Goal: Information Seeking & Learning: Learn about a topic

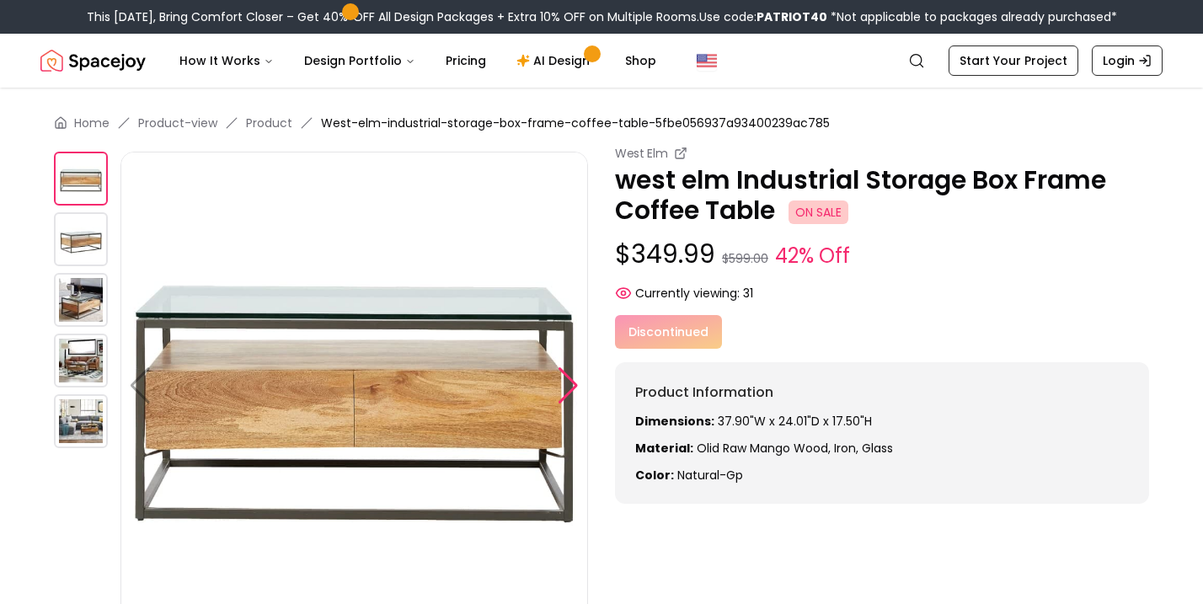
click at [570, 385] on div at bounding box center [568, 385] width 23 height 37
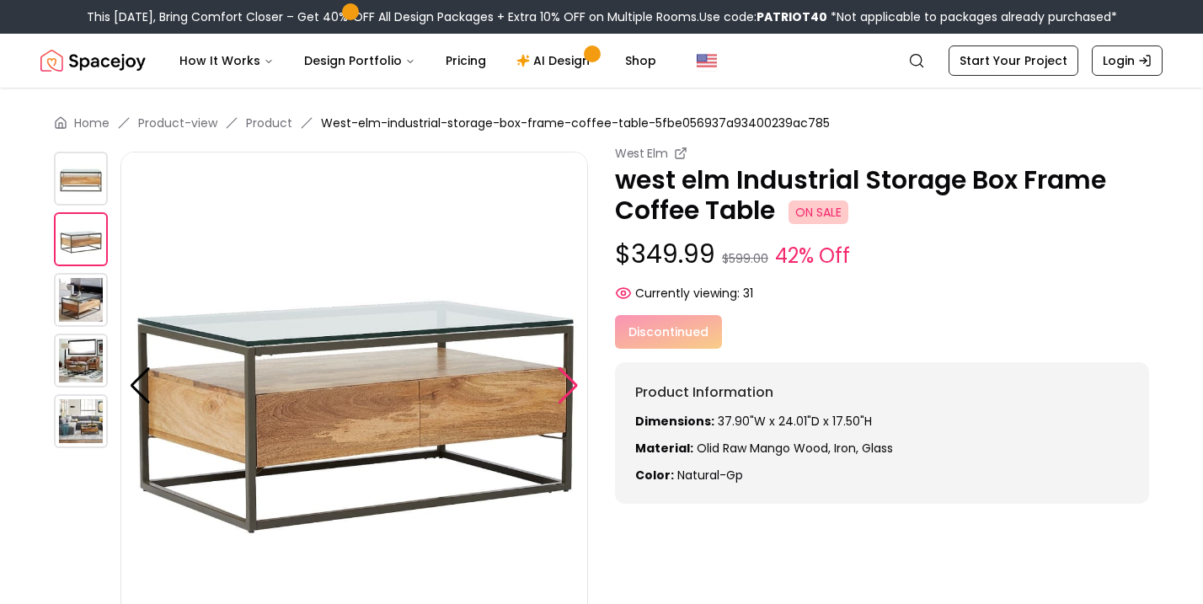
click at [570, 385] on div at bounding box center [568, 385] width 23 height 37
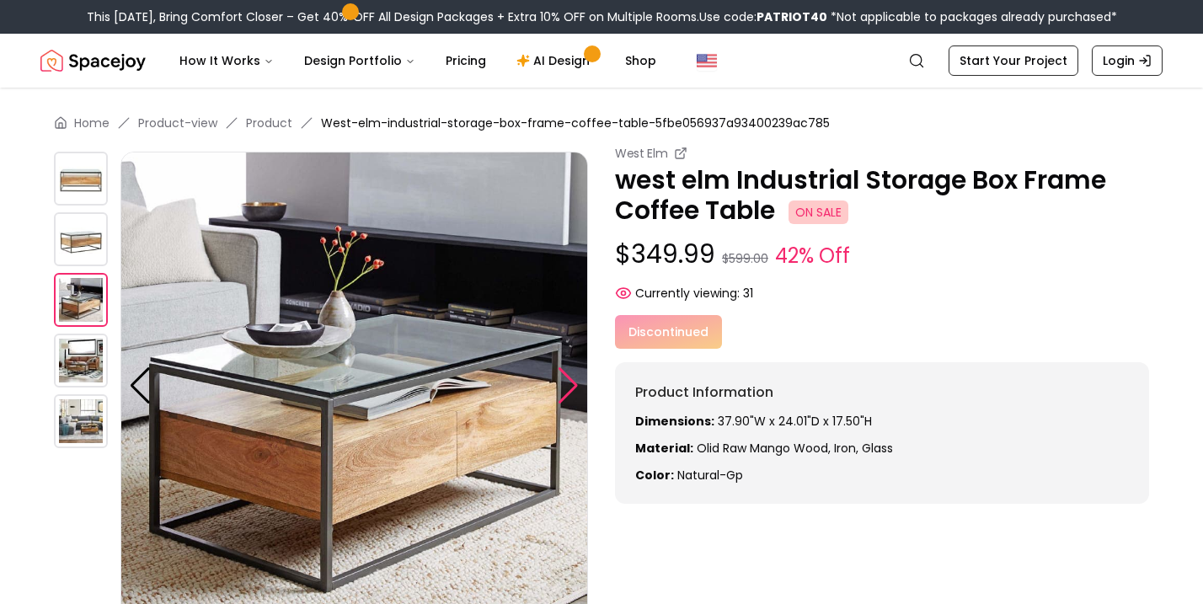
click at [570, 384] on div at bounding box center [568, 385] width 23 height 37
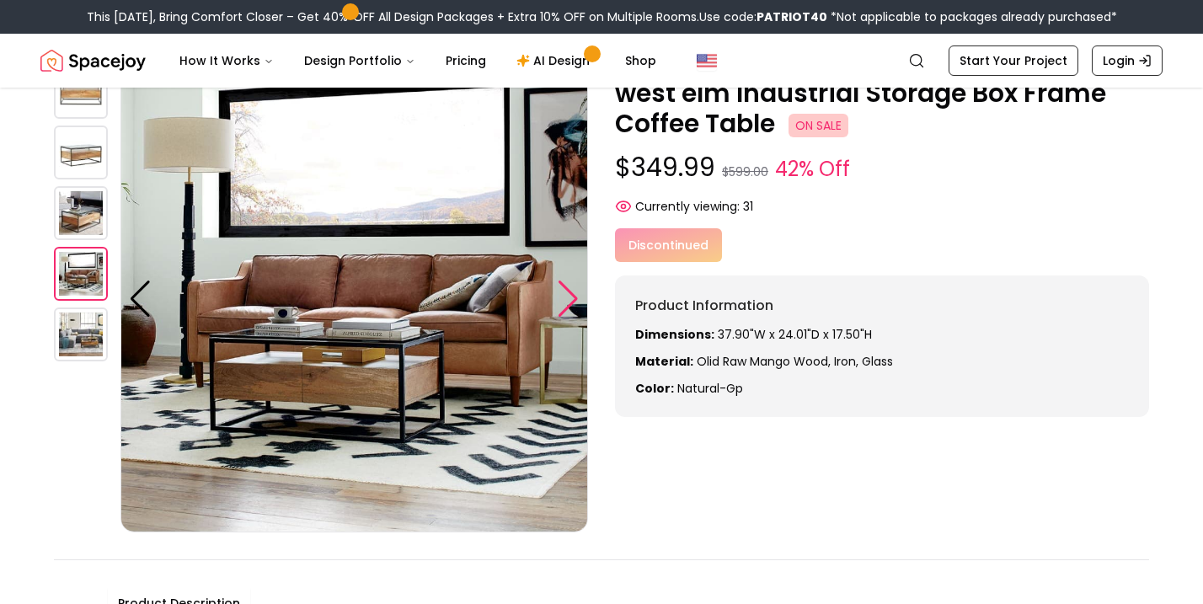
scroll to position [88, 0]
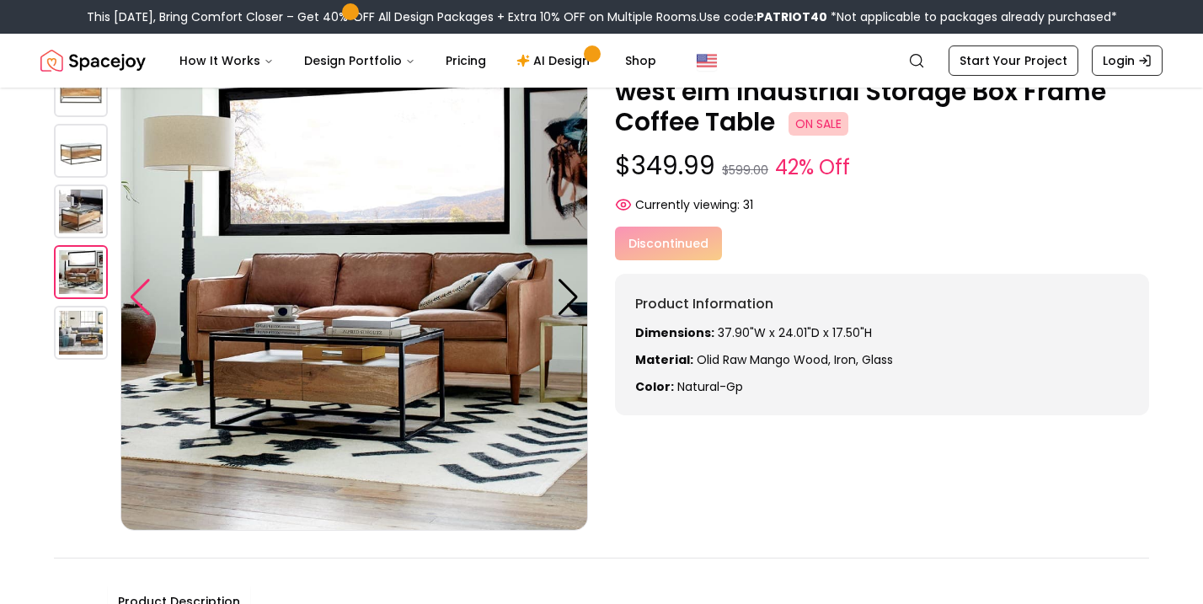
click at [151, 283] on div at bounding box center [140, 297] width 23 height 37
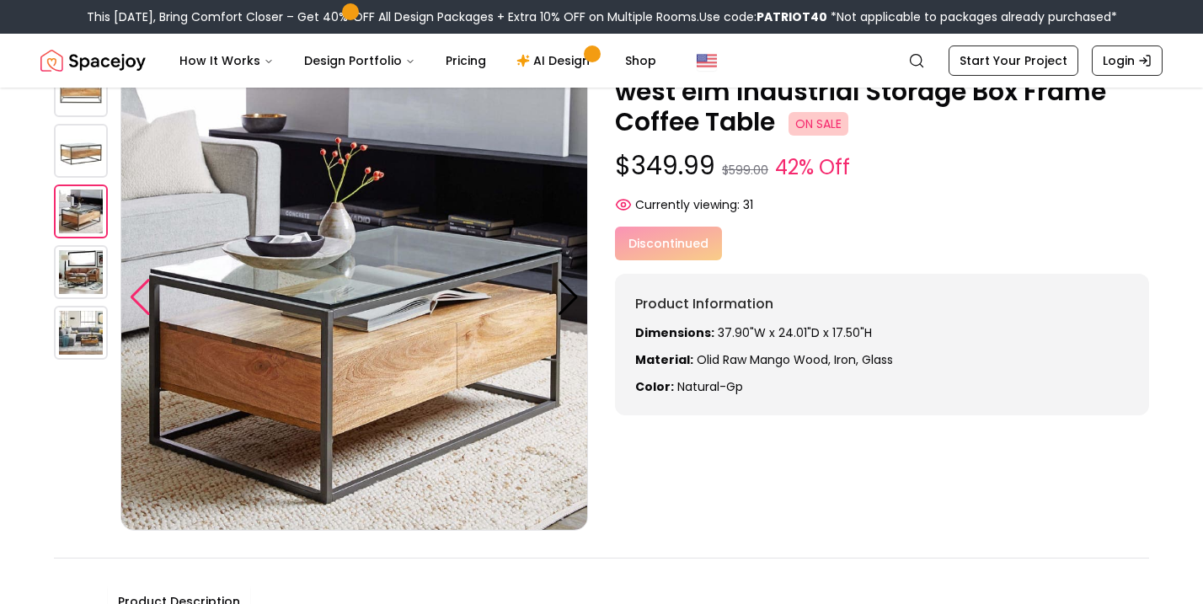
click at [151, 283] on div at bounding box center [140, 297] width 23 height 37
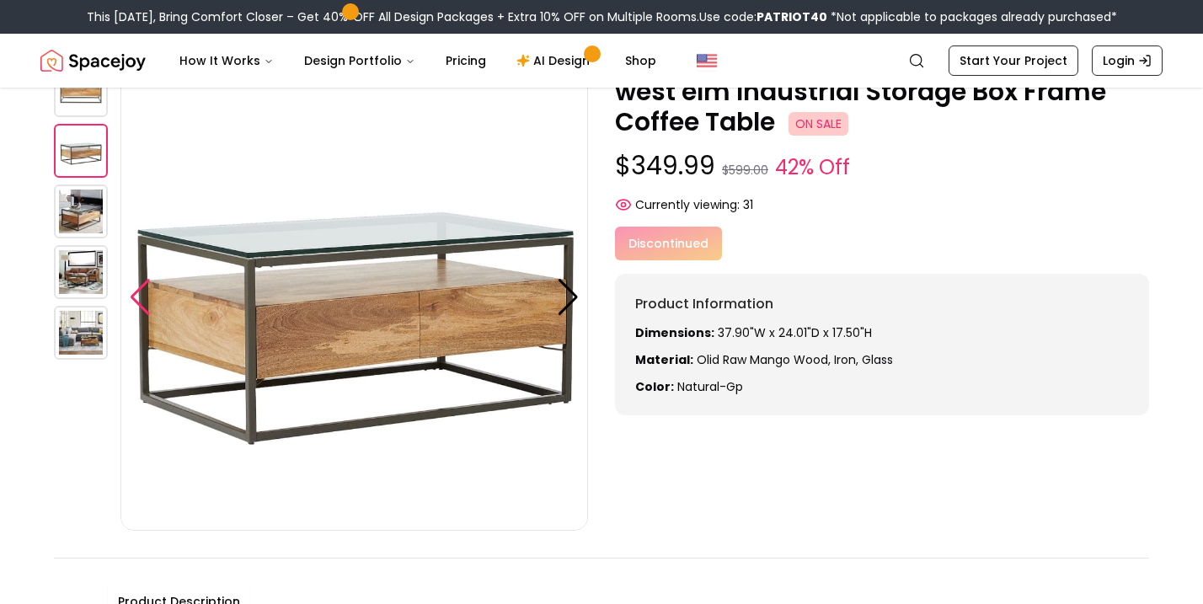
click at [143, 302] on div at bounding box center [140, 297] width 23 height 37
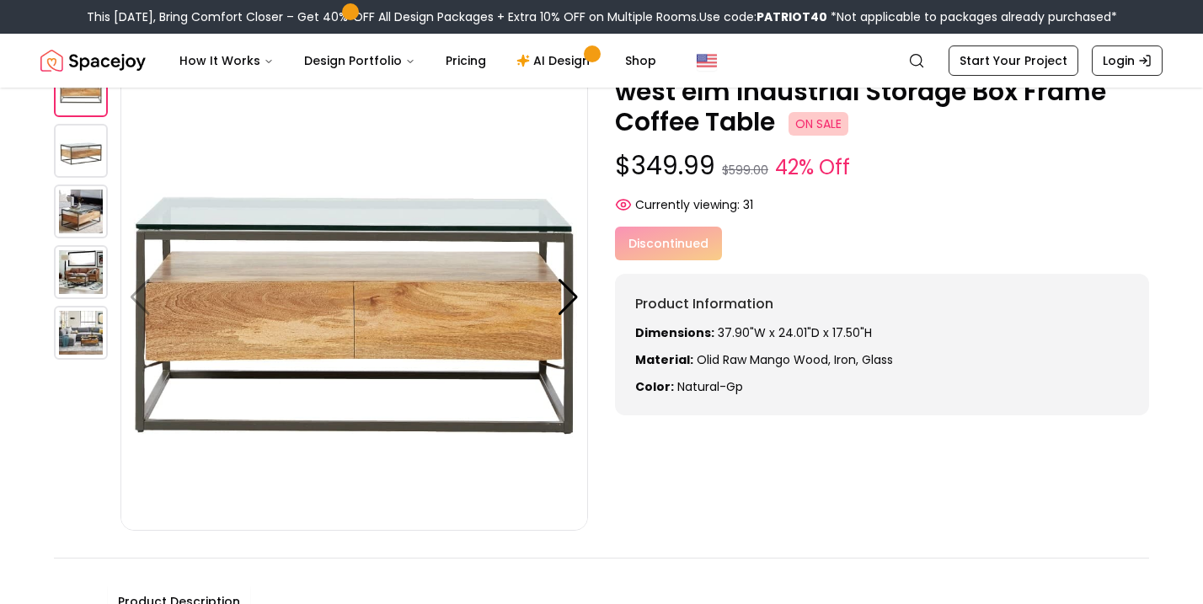
click at [144, 303] on img at bounding box center [354, 297] width 468 height 468
click at [115, 537] on div "Home Product-view Product West-elm-industrial-storage-box-frame-coffee-table-5f…" at bounding box center [601, 404] width 1203 height 810
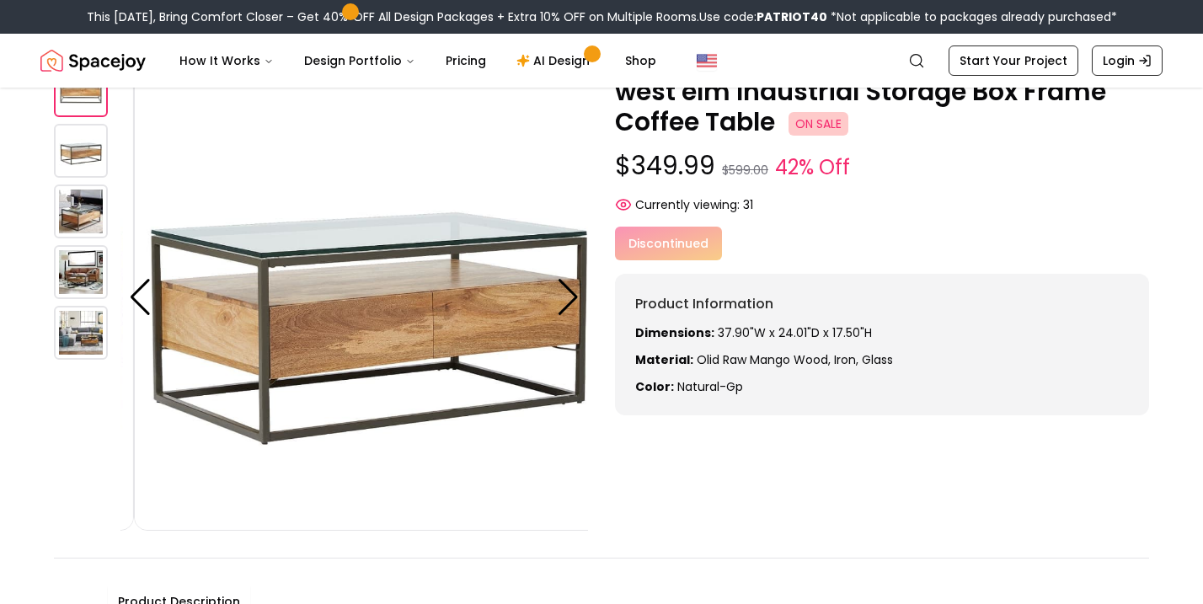
click at [95, 276] on img at bounding box center [81, 272] width 54 height 54
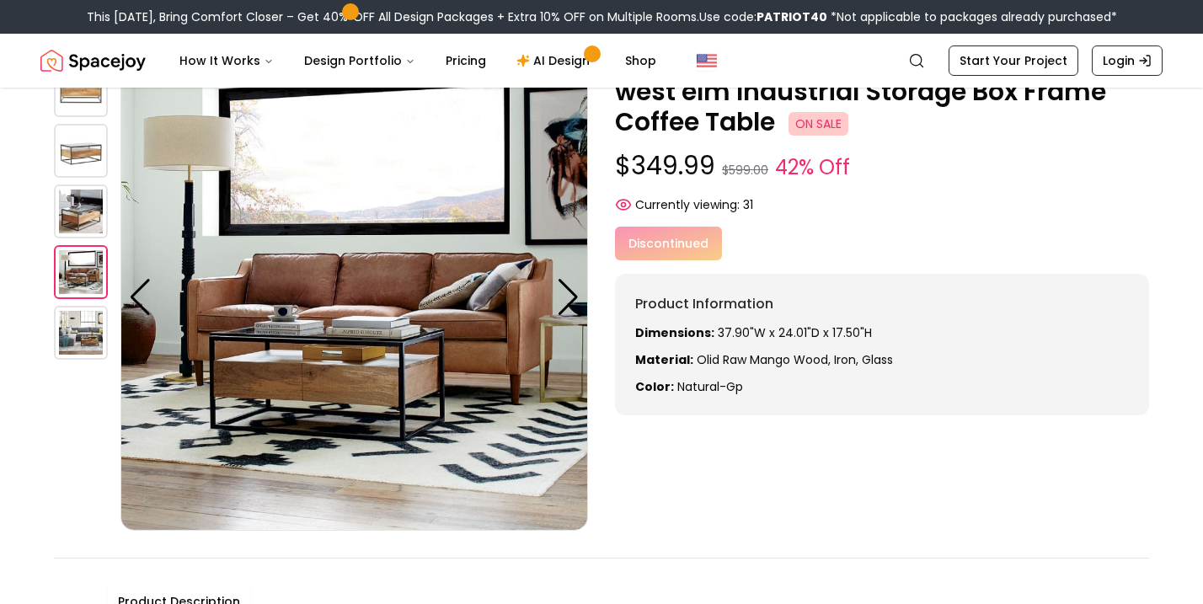
click at [79, 332] on img at bounding box center [81, 333] width 54 height 54
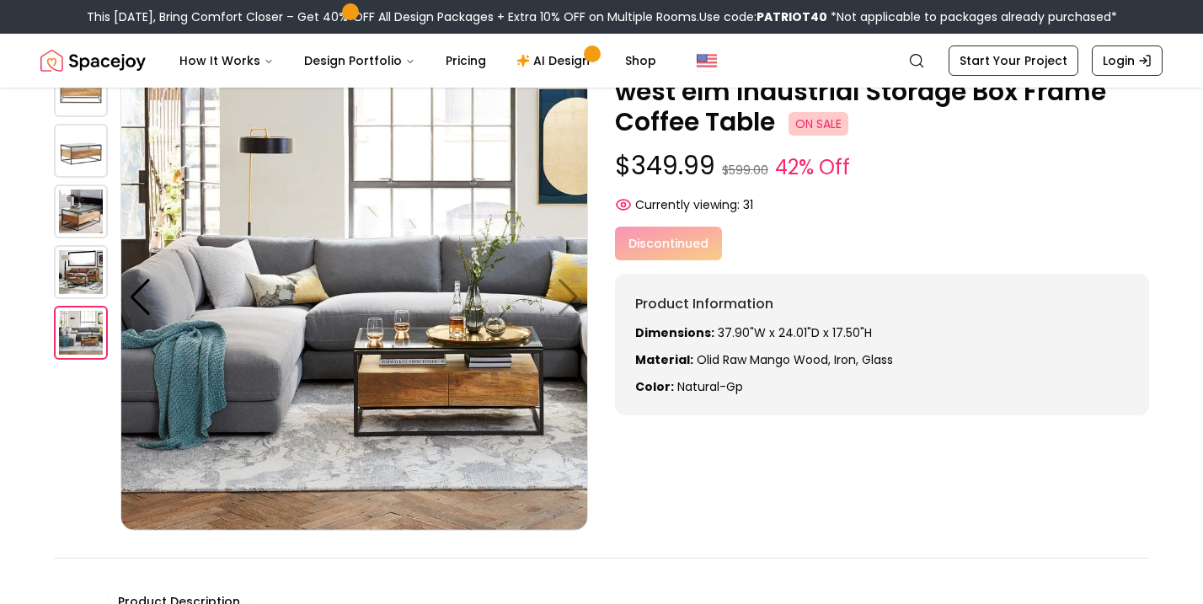
click at [77, 281] on img at bounding box center [81, 272] width 54 height 54
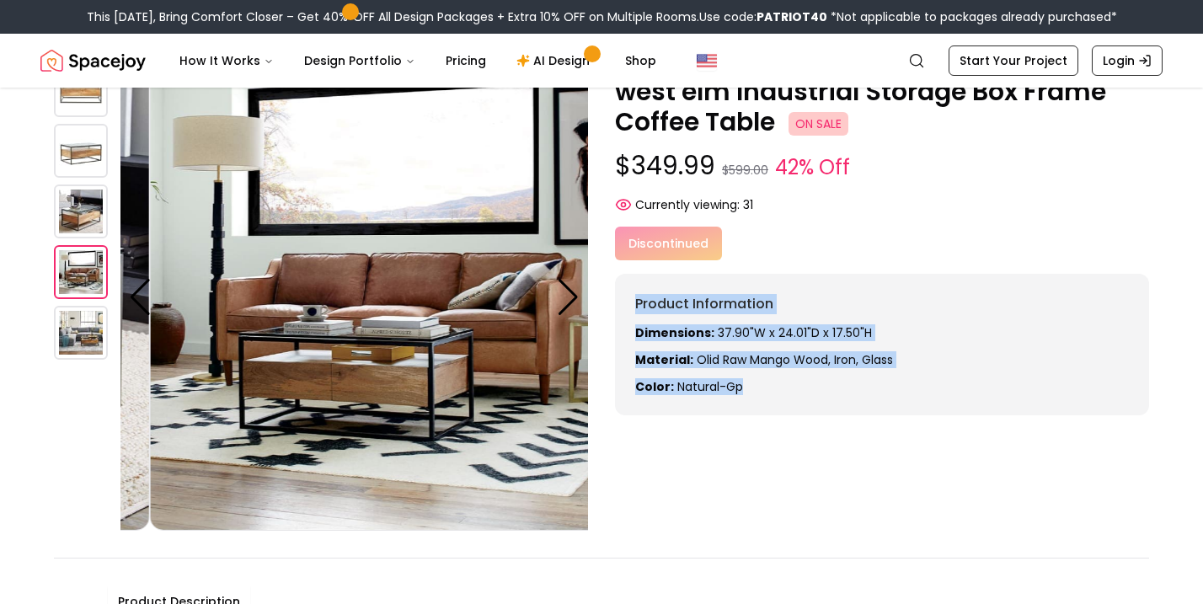
drag, startPoint x: 774, startPoint y: 415, endPoint x: 615, endPoint y: 308, distance: 192.3
click at [615, 308] on div "West Elm west elm Industrial Storage Box Frame Coffee Table ON SALE $349.99 $59…" at bounding box center [601, 293] width 1095 height 474
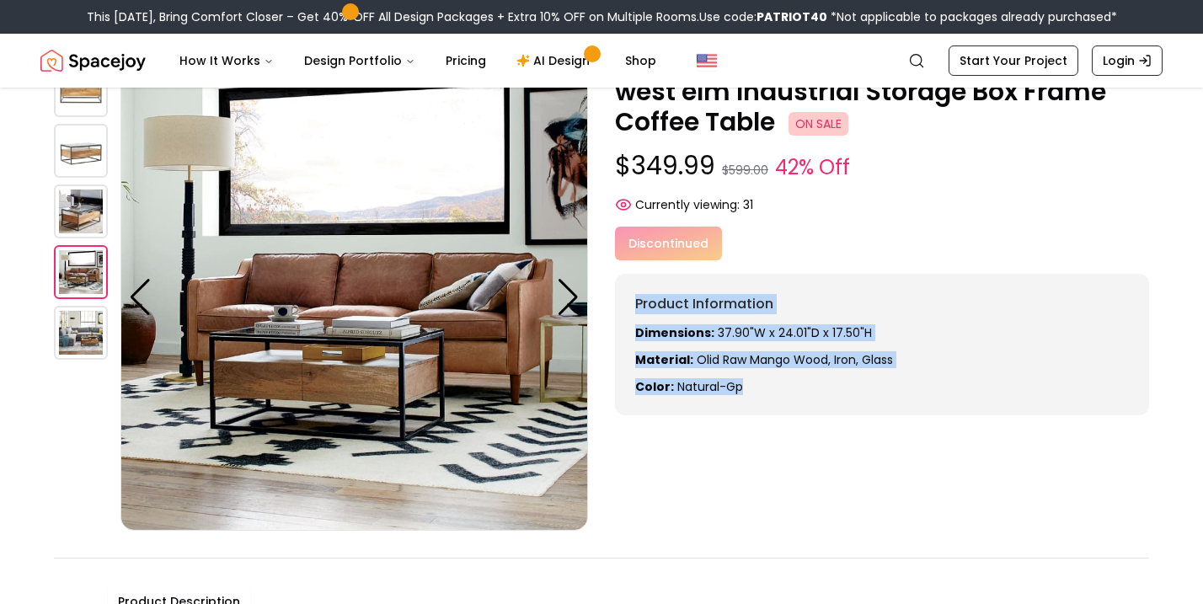
copy div "Product Information Dimensions: 37.90"W x 24.01"D x 17.50"H Material: olid raw …"
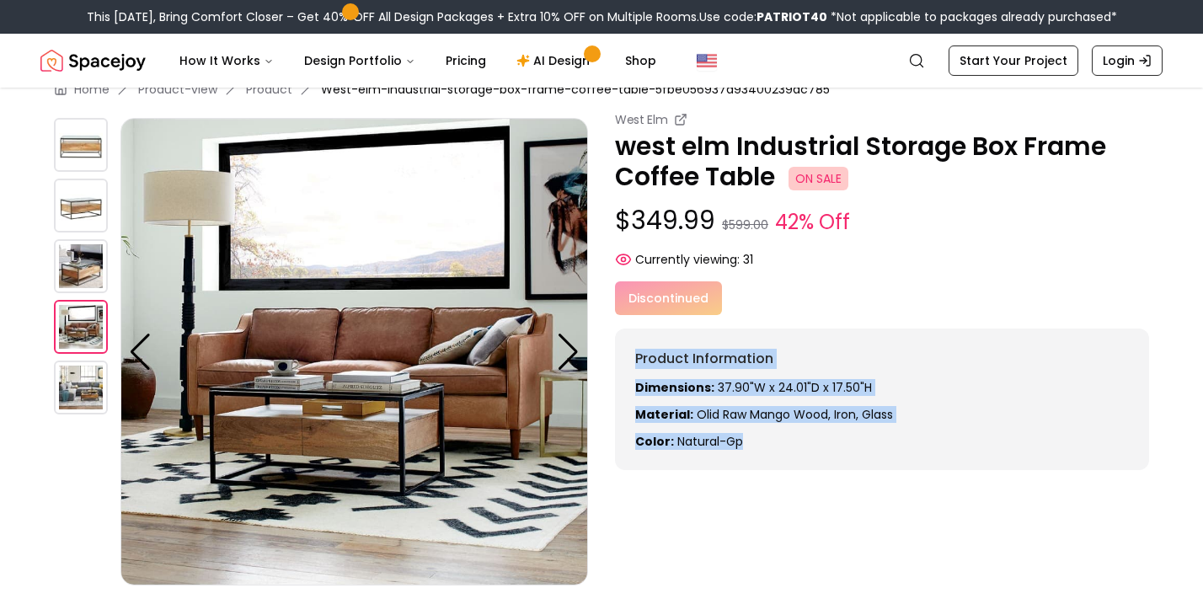
scroll to position [30, 0]
